Goal: Use online tool/utility: Utilize a website feature to perform a specific function

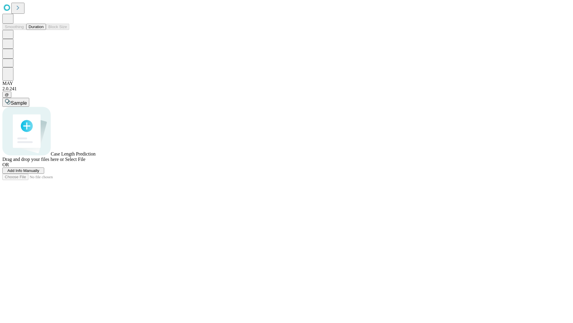
click at [44, 30] on button "Duration" at bounding box center [36, 27] width 20 height 6
click at [39, 173] on span "Add Info Manually" at bounding box center [23, 170] width 32 height 4
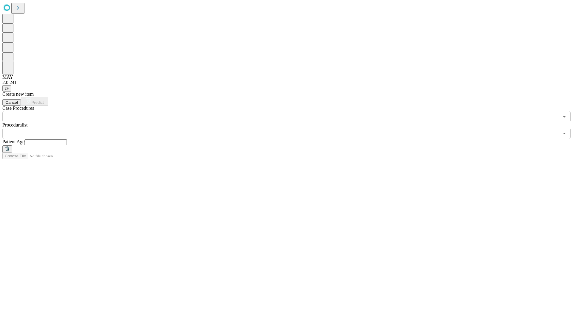
click at [67, 139] on input "text" at bounding box center [45, 142] width 42 height 6
type input "**"
click at [291, 128] on input "text" at bounding box center [280, 133] width 557 height 11
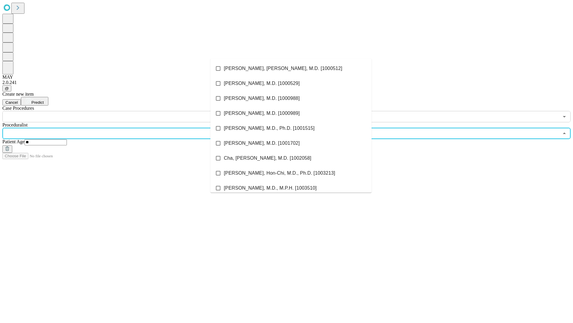
click at [291, 68] on li "[PERSON_NAME], [PERSON_NAME], M.D. [1000512]" at bounding box center [291, 68] width 161 height 15
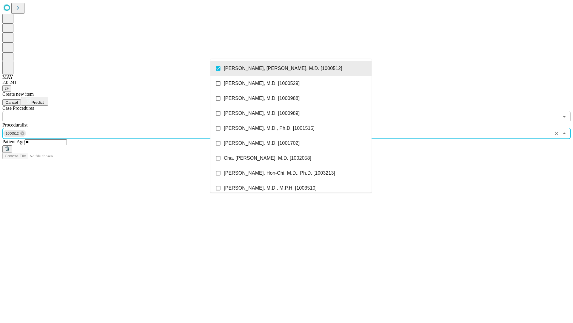
click at [125, 111] on input "text" at bounding box center [280, 116] width 557 height 11
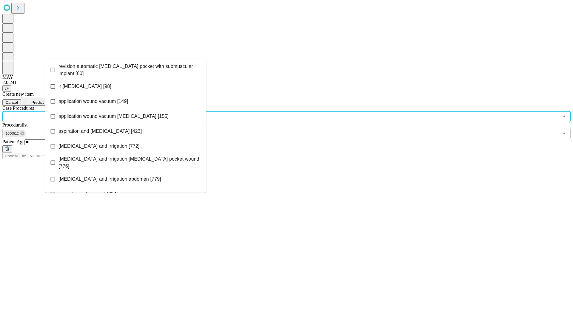
click at [126, 68] on span "revision automatic [MEDICAL_DATA] pocket with submuscular implant [60]" at bounding box center [130, 70] width 143 height 14
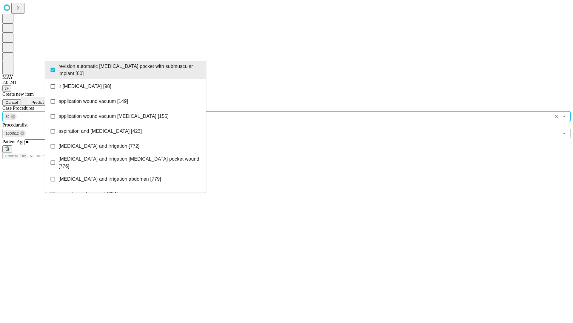
click at [44, 100] on span "Predict" at bounding box center [37, 102] width 12 height 4
